Goal: Transaction & Acquisition: Purchase product/service

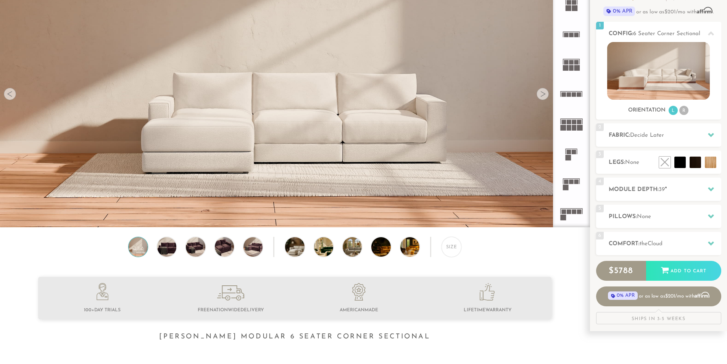
scroll to position [86, 0]
click at [686, 110] on li "R" at bounding box center [683, 110] width 9 height 9
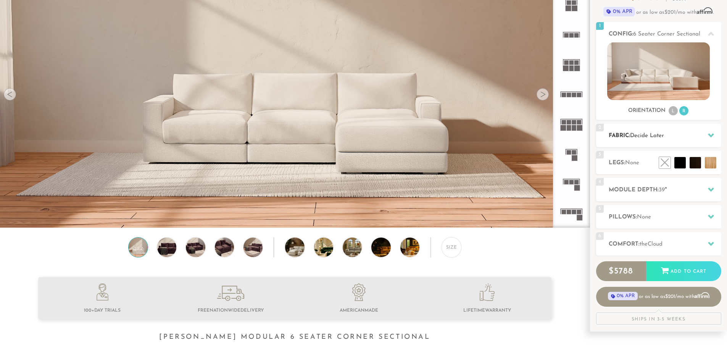
click at [693, 136] on h2 "Fabric: Decide Later" at bounding box center [665, 135] width 113 height 9
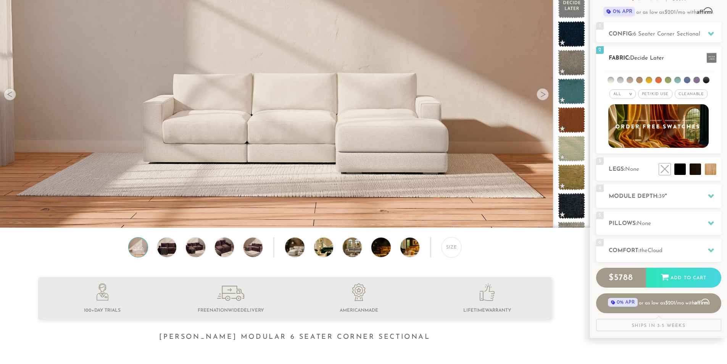
click at [646, 93] on span "Pet/Kid Use x" at bounding box center [655, 93] width 34 height 9
click at [621, 81] on li at bounding box center [620, 80] width 6 height 6
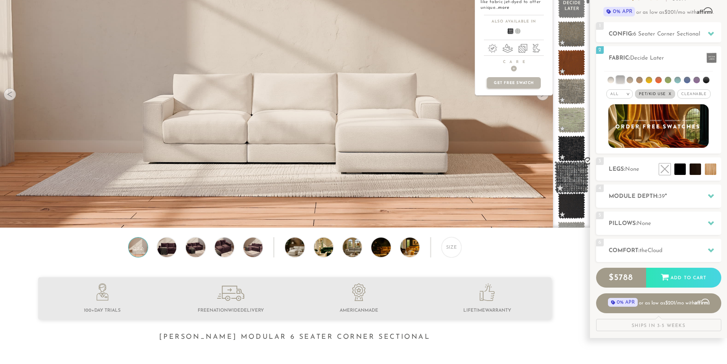
click at [578, 174] on span at bounding box center [572, 177] width 34 height 32
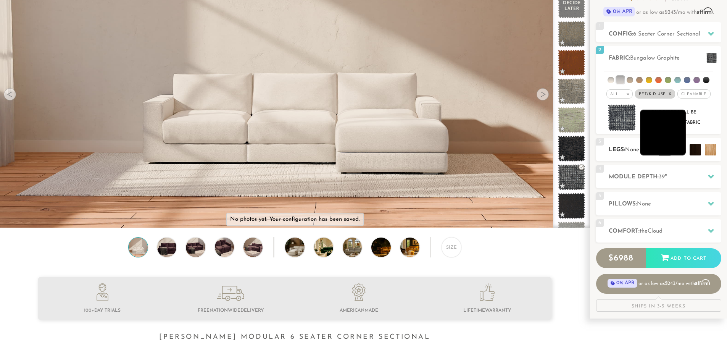
click at [677, 150] on li at bounding box center [663, 133] width 46 height 46
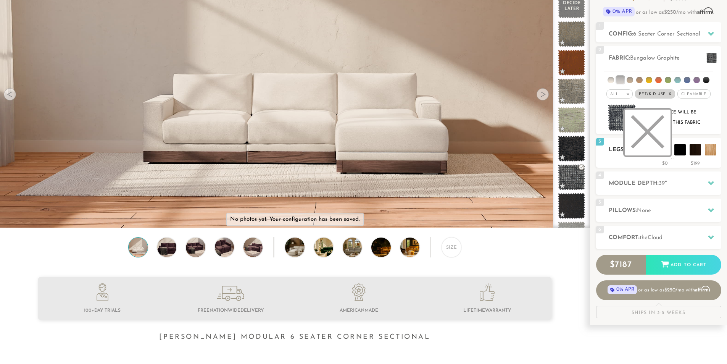
click at [666, 150] on li at bounding box center [648, 133] width 46 height 46
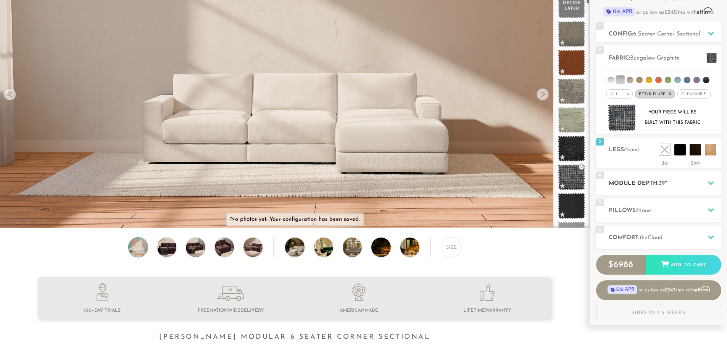
click at [652, 189] on div "4 Module Depth: 39 "" at bounding box center [658, 182] width 125 height 23
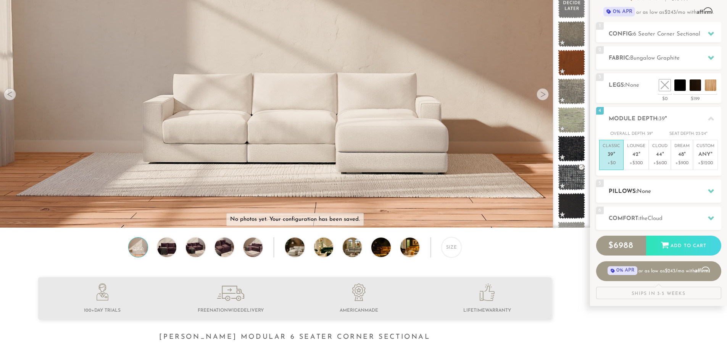
click at [654, 189] on h2 "Pillows: None" at bounding box center [665, 191] width 113 height 9
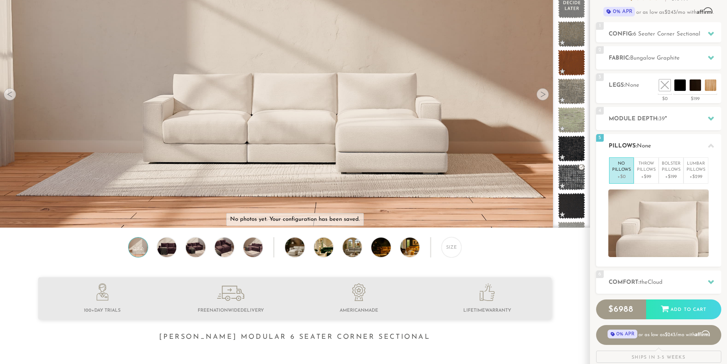
click at [660, 147] on h2 "Pillows: None" at bounding box center [665, 146] width 113 height 9
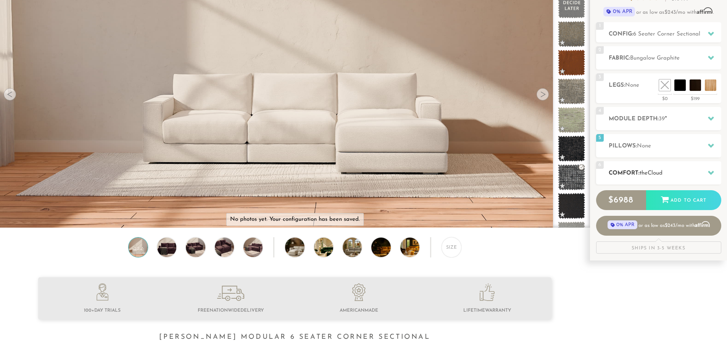
click at [662, 173] on span "Cloud" at bounding box center [655, 173] width 15 height 6
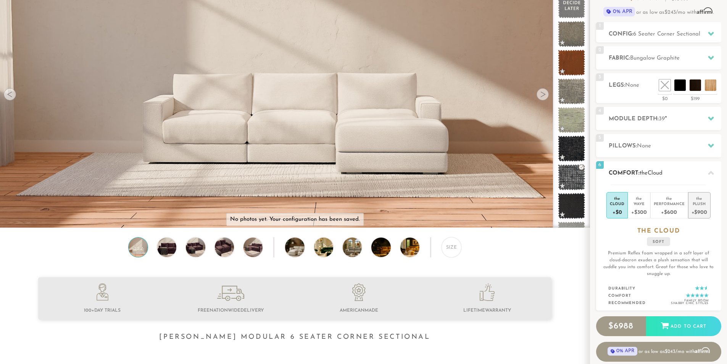
click at [698, 202] on div "Plush" at bounding box center [700, 203] width 16 height 5
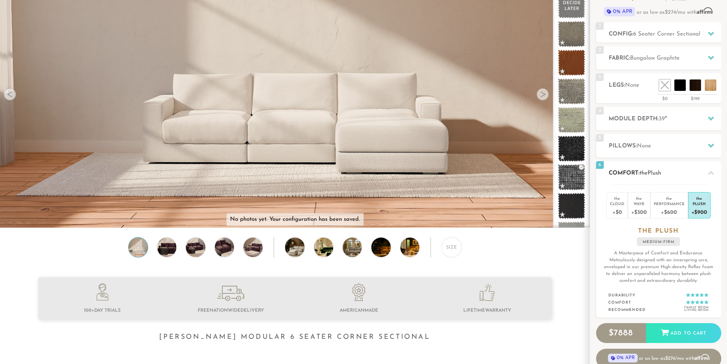
click at [638, 282] on p "A Masterpiece of Comfort and Endurance. Meticulously designed with an innerspri…" at bounding box center [658, 267] width 113 height 34
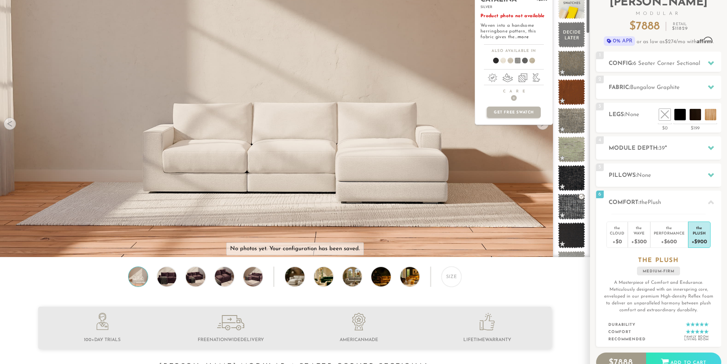
scroll to position [0, 0]
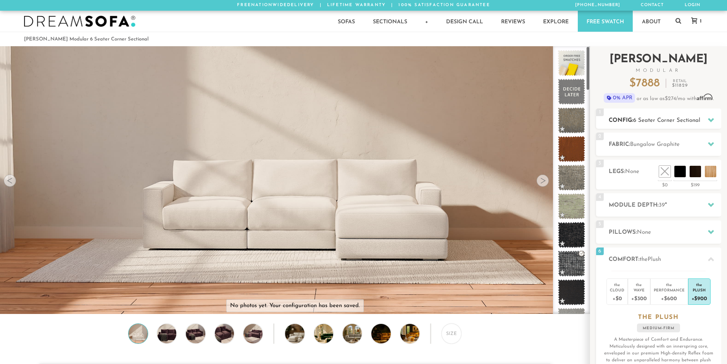
click at [684, 116] on h2 "Config: 6 Seater Corner Sectional" at bounding box center [665, 120] width 113 height 9
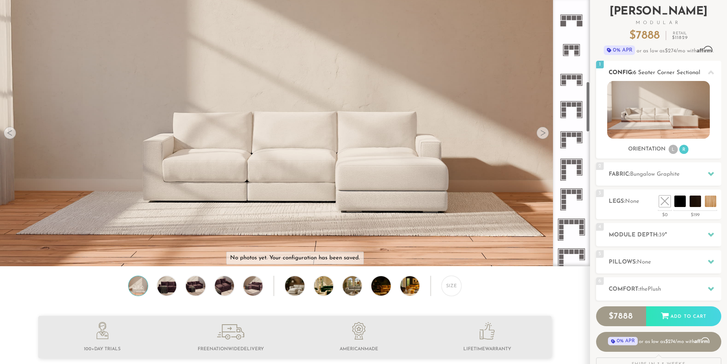
scroll to position [425, 0]
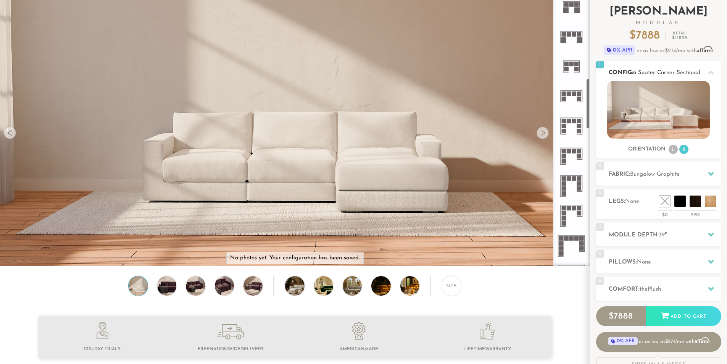
drag, startPoint x: 588, startPoint y: 44, endPoint x: 605, endPoint y: 124, distance: 82.1
click at [605, 124] on div "Introducing Landon Modular $ 7888 Retail $ 11829 $ 7888 Retail $ 11829 0% APR o…" at bounding box center [658, 187] width 137 height 378
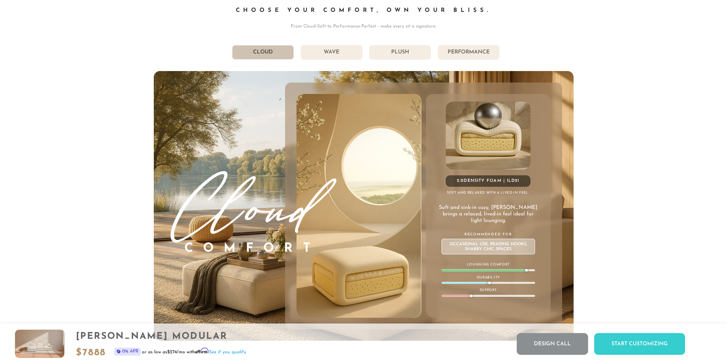
scroll to position [4423, 0]
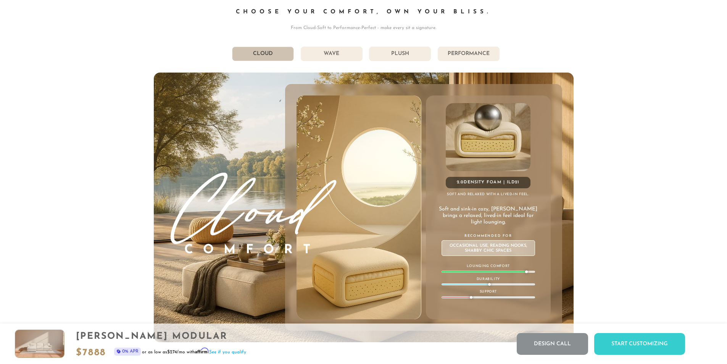
click at [329, 56] on li "Wave" at bounding box center [332, 54] width 62 height 15
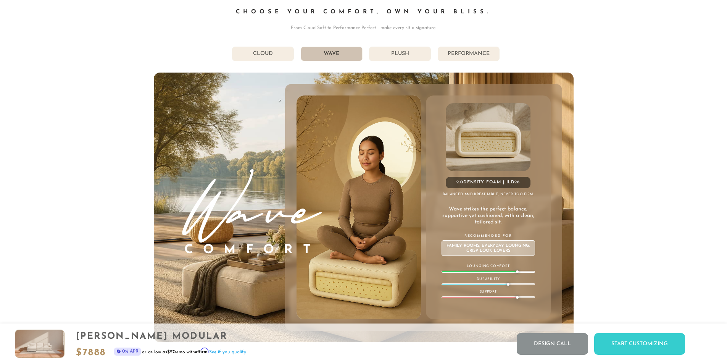
click at [278, 56] on li "Cloud" at bounding box center [263, 54] width 62 height 15
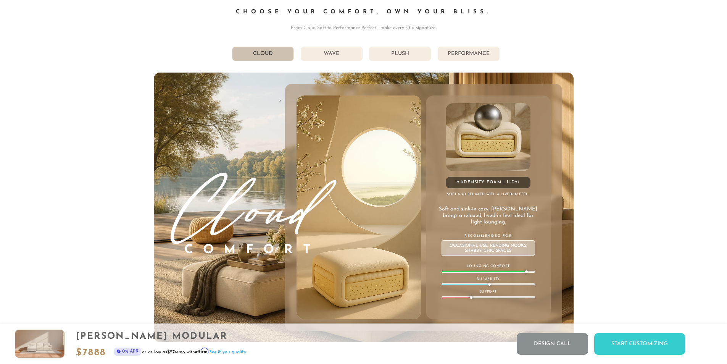
click at [328, 56] on li "Wave" at bounding box center [332, 54] width 62 height 15
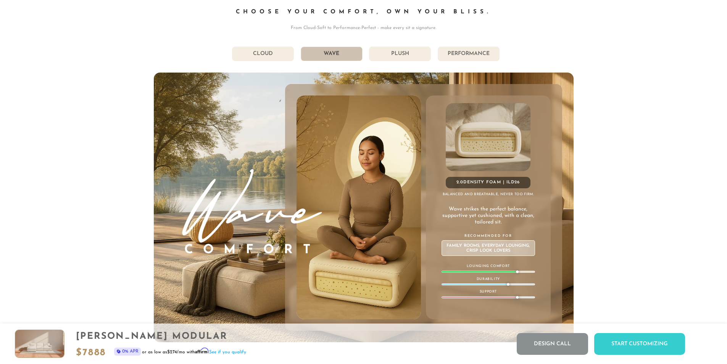
click at [411, 59] on li "Plush" at bounding box center [400, 54] width 62 height 15
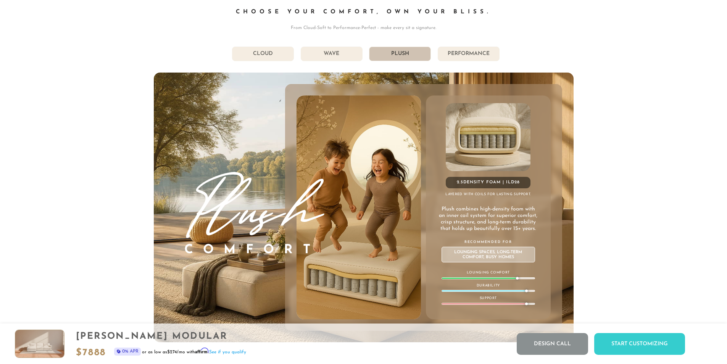
click at [462, 60] on li "Performance" at bounding box center [469, 54] width 62 height 15
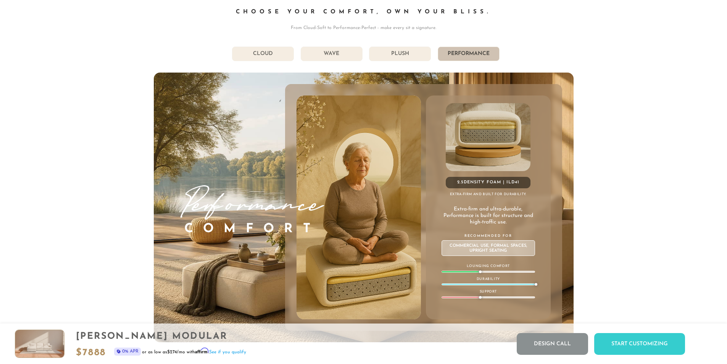
click at [411, 58] on li "Plush" at bounding box center [400, 54] width 62 height 15
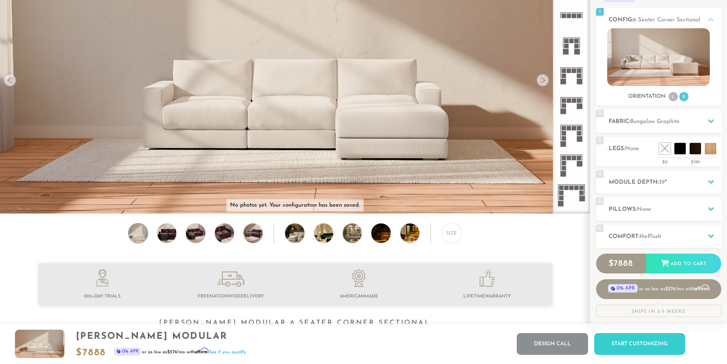
scroll to position [0, 0]
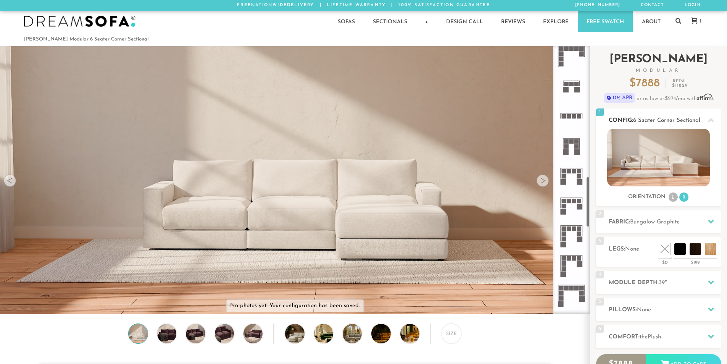
click at [660, 120] on span "6 Seater Corner Sectional" at bounding box center [666, 121] width 67 height 6
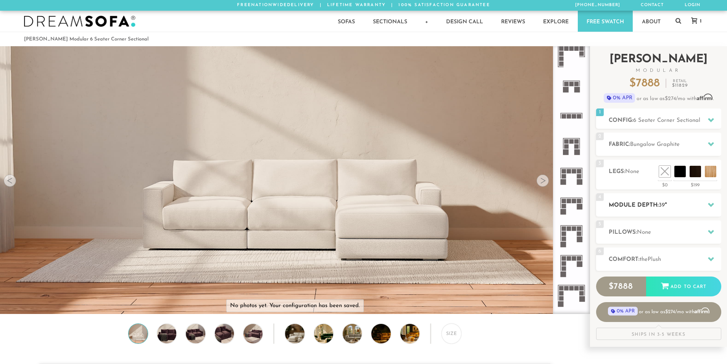
click at [698, 204] on h2 "Module Depth: 39 "" at bounding box center [665, 205] width 113 height 9
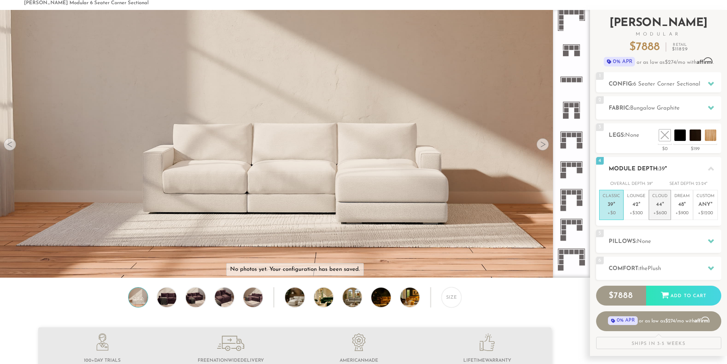
scroll to position [39, 0]
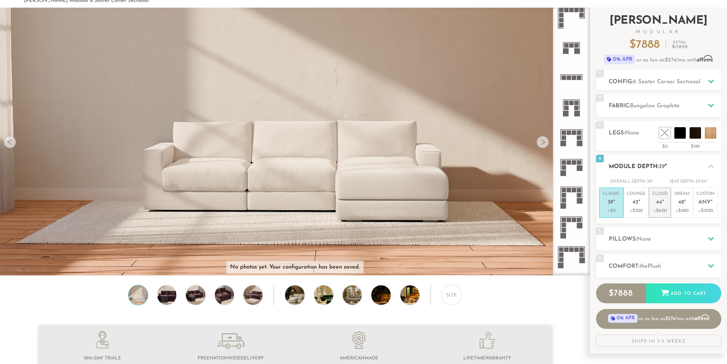
click at [654, 202] on p "Cloud 44 "" at bounding box center [659, 199] width 15 height 16
click at [675, 202] on p "Dream 48 "" at bounding box center [682, 199] width 15 height 16
click at [637, 205] on span "42" at bounding box center [636, 202] width 6 height 6
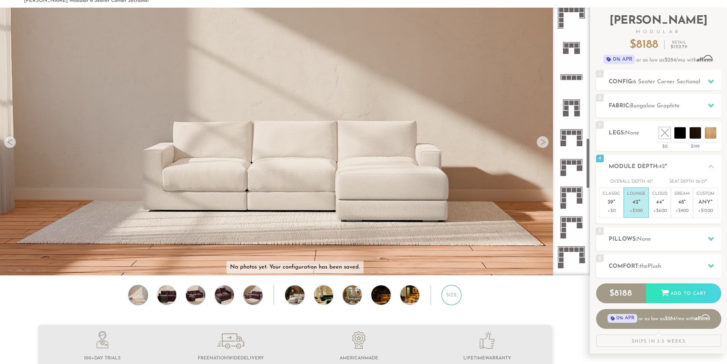
click at [457, 303] on div "Size" at bounding box center [452, 295] width 20 height 20
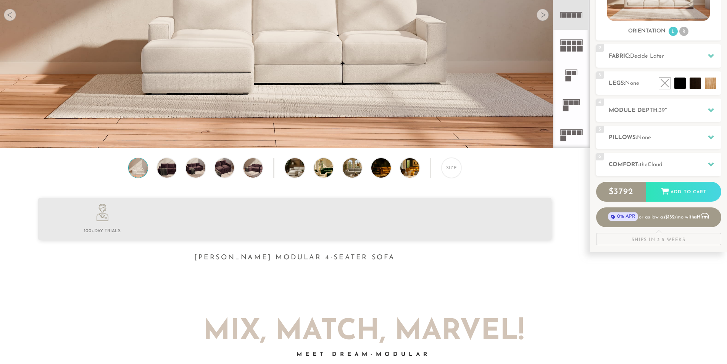
scroll to position [172, 0]
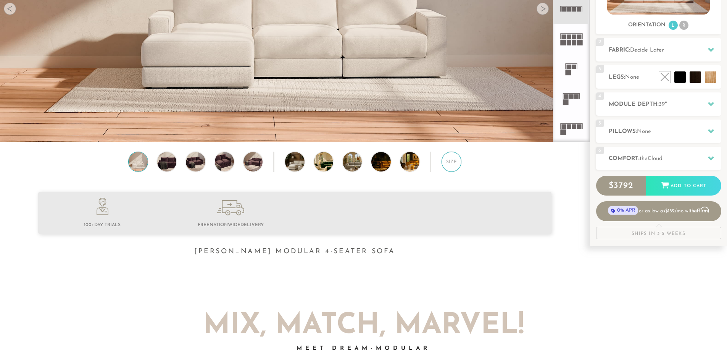
click at [450, 168] on div "Size" at bounding box center [452, 162] width 20 height 20
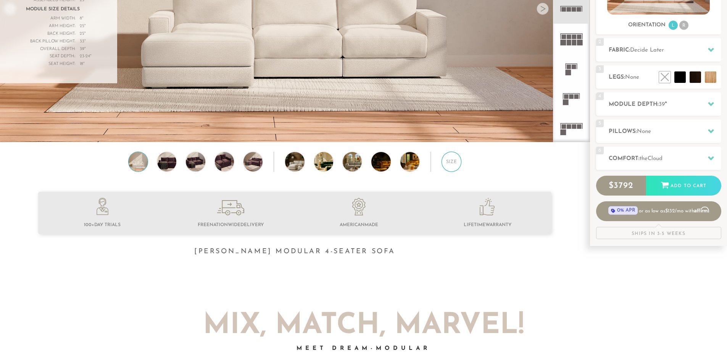
scroll to position [0, 0]
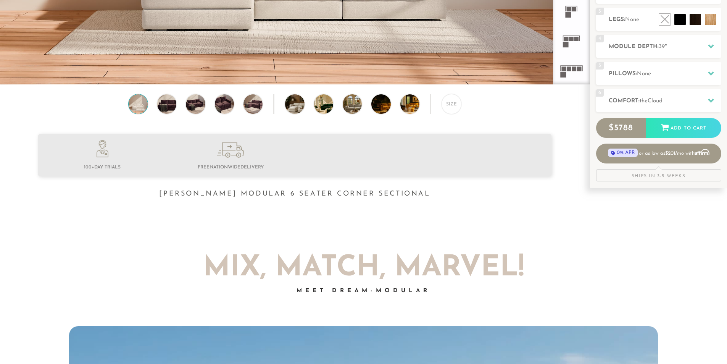
scroll to position [230, 0]
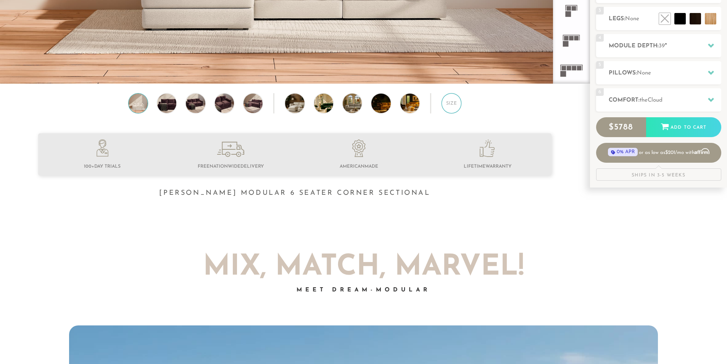
click at [446, 104] on div "Size" at bounding box center [452, 103] width 20 height 20
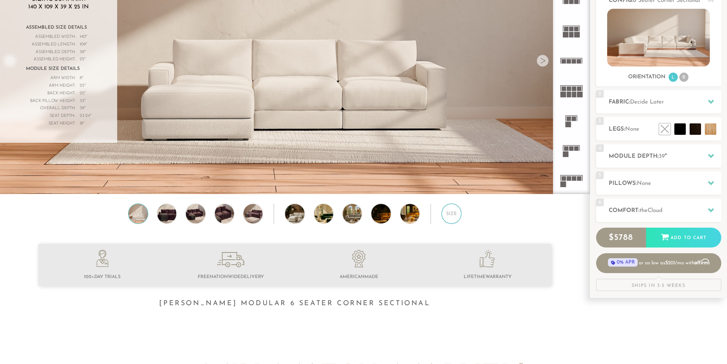
scroll to position [0, 0]
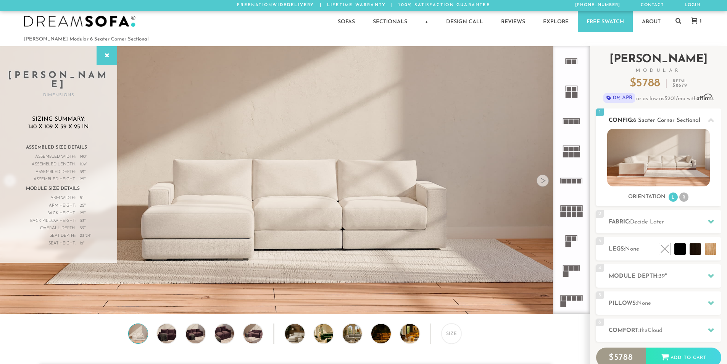
click at [687, 199] on li "R" at bounding box center [683, 196] width 9 height 9
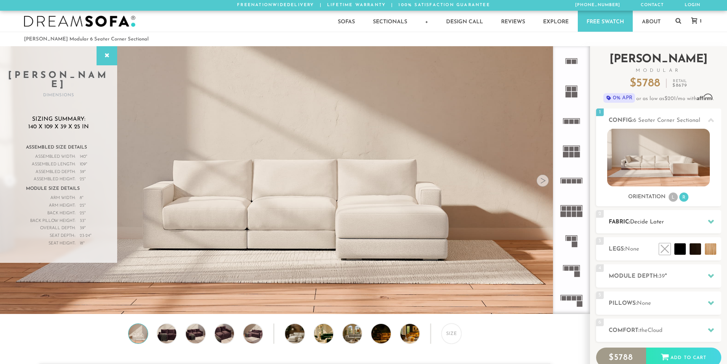
click at [656, 222] on span "Decide Later" at bounding box center [647, 222] width 34 height 6
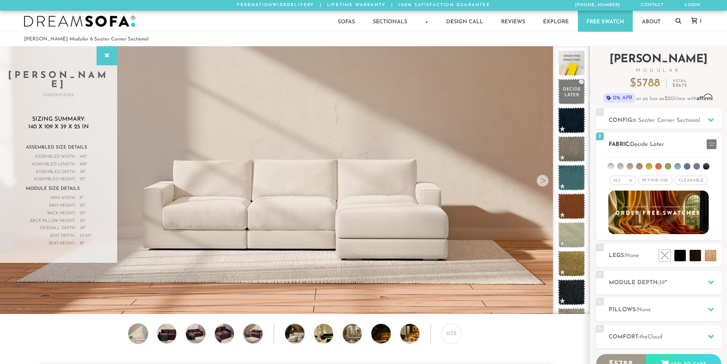
click at [647, 184] on span "Pet/Kid Use x" at bounding box center [655, 180] width 34 height 9
click at [618, 168] on li at bounding box center [620, 166] width 6 height 6
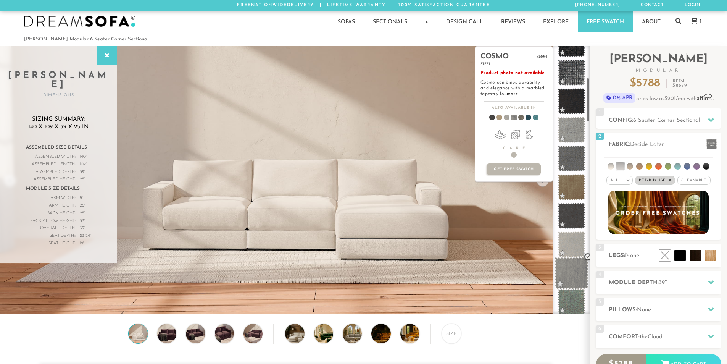
scroll to position [191, 0]
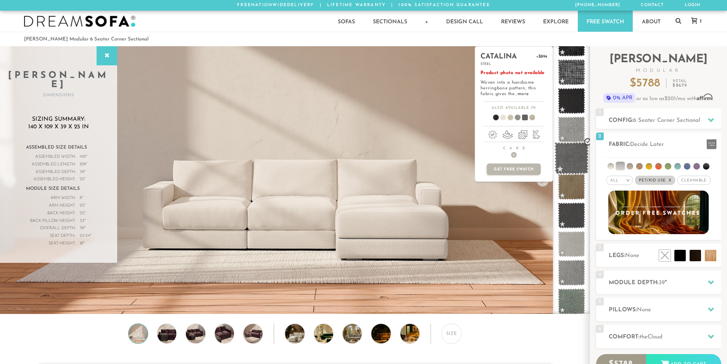
click at [569, 161] on span at bounding box center [572, 158] width 34 height 32
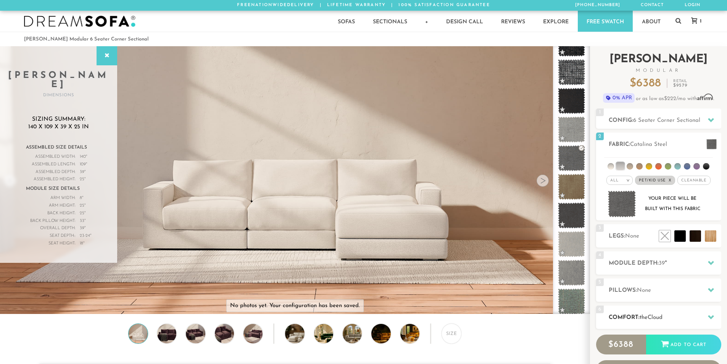
click at [704, 310] on div "6 Comfort: the Cloud soft" at bounding box center [658, 316] width 125 height 23
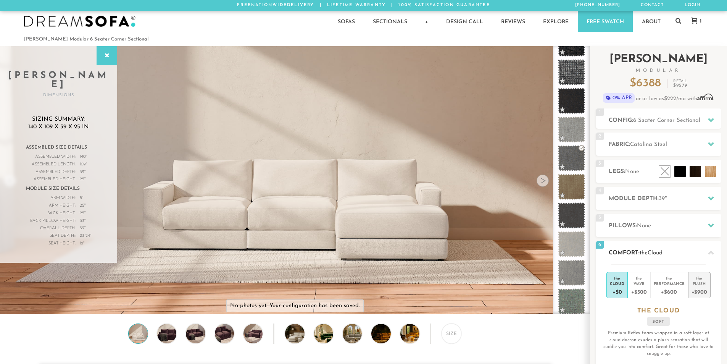
click at [705, 278] on div "the" at bounding box center [700, 277] width 16 height 8
click at [624, 205] on div "4 Module Depth: 39 "" at bounding box center [658, 198] width 125 height 23
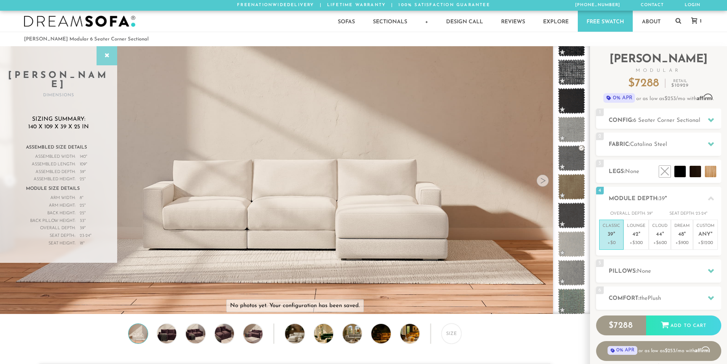
click at [102, 62] on div at bounding box center [107, 55] width 21 height 19
